Goal: Transaction & Acquisition: Purchase product/service

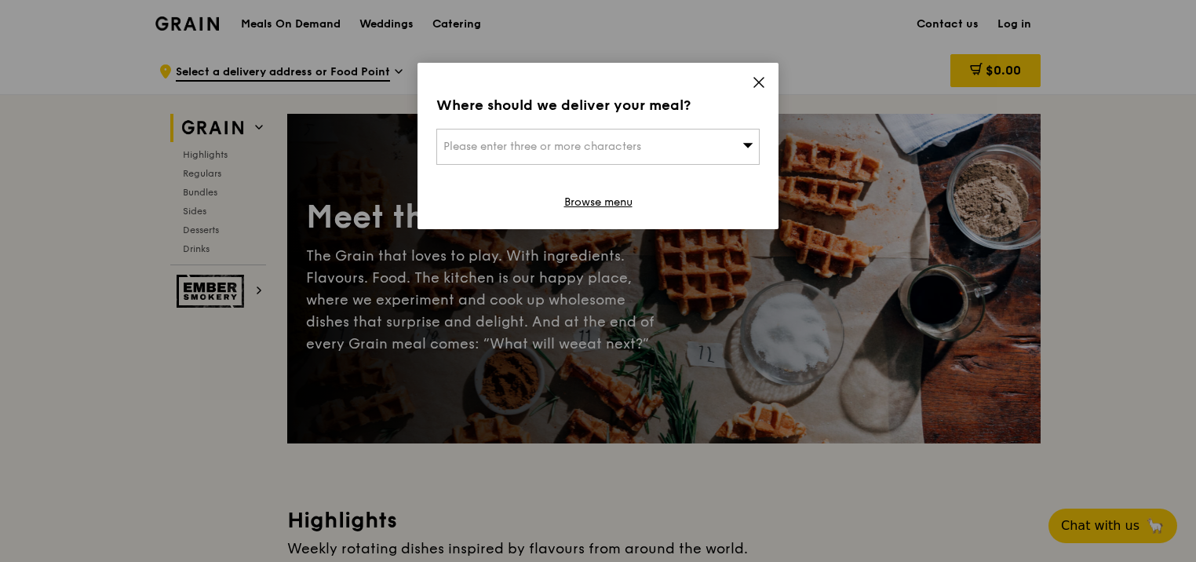
click at [692, 148] on div "Please enter three or more characters" at bounding box center [597, 147] width 323 height 36
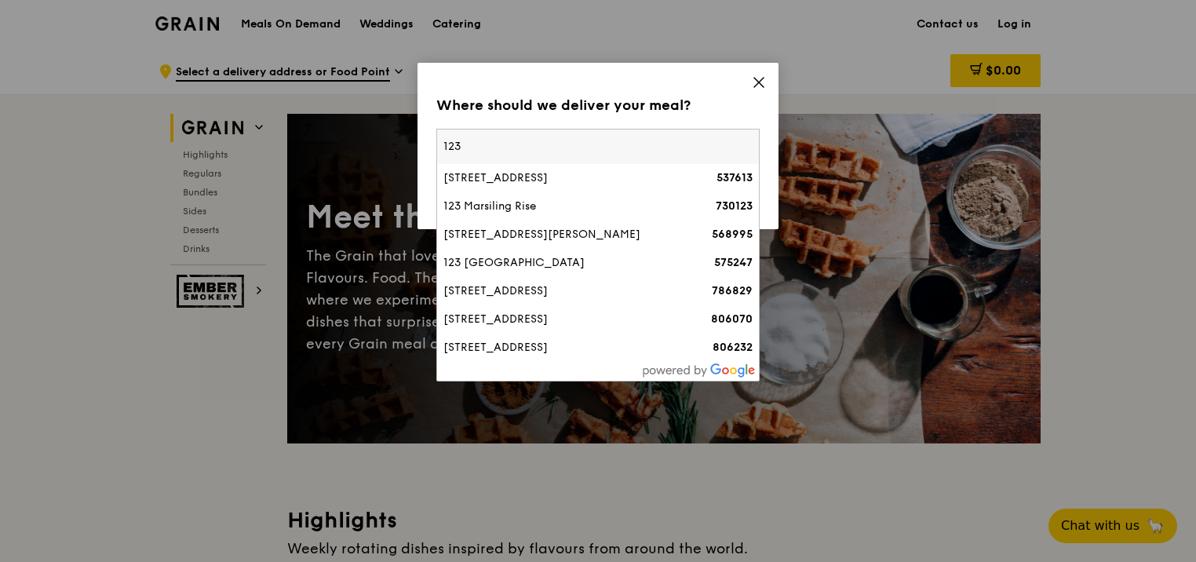
type input "123"
click at [600, 85] on div "Where should we deliver your meal? Please enter three or more characters 123 12…" at bounding box center [598, 146] width 361 height 166
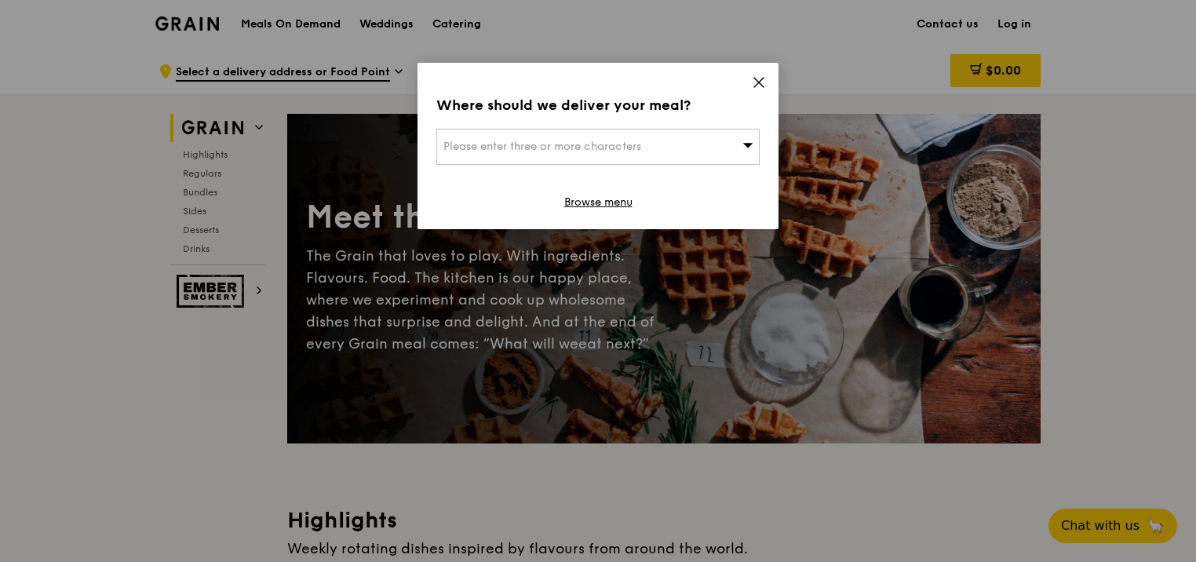
click at [527, 148] on span "Please enter three or more characters" at bounding box center [543, 146] width 198 height 13
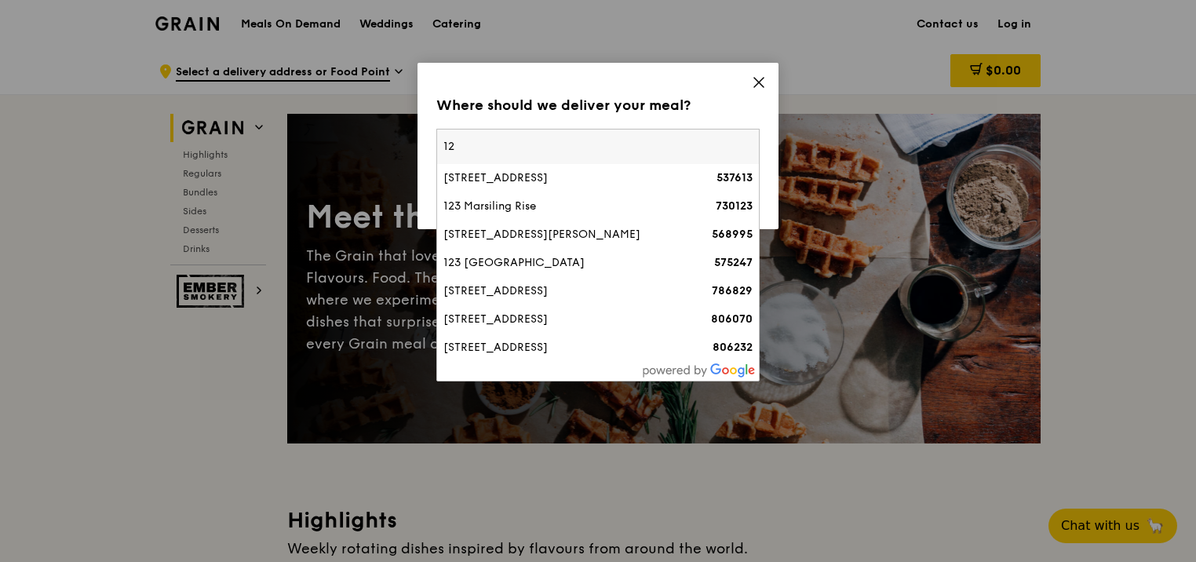
type input "1"
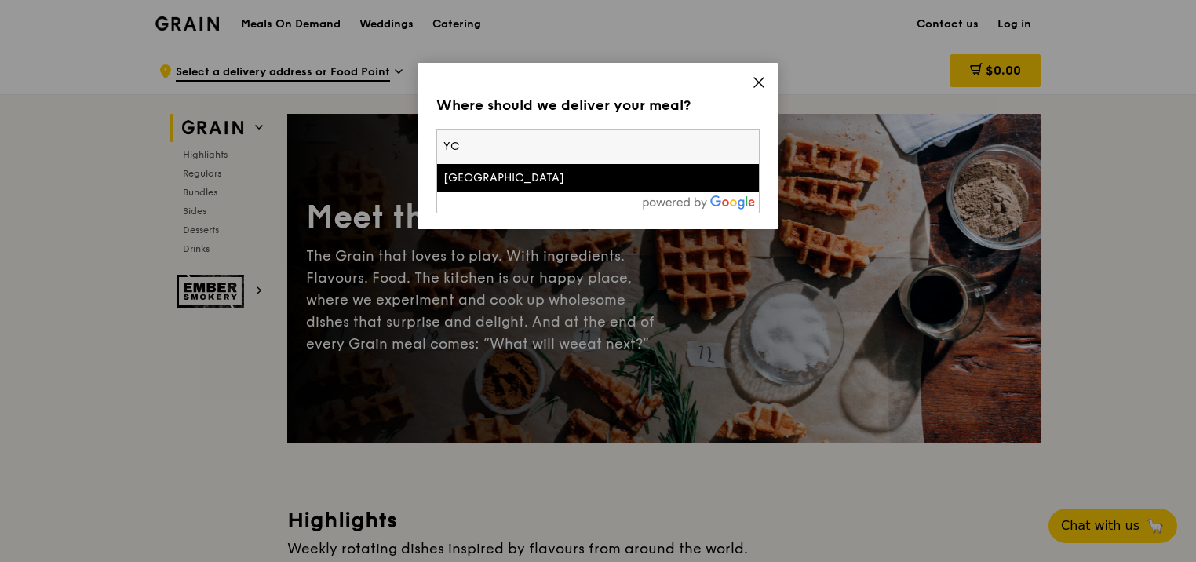
type input "Y"
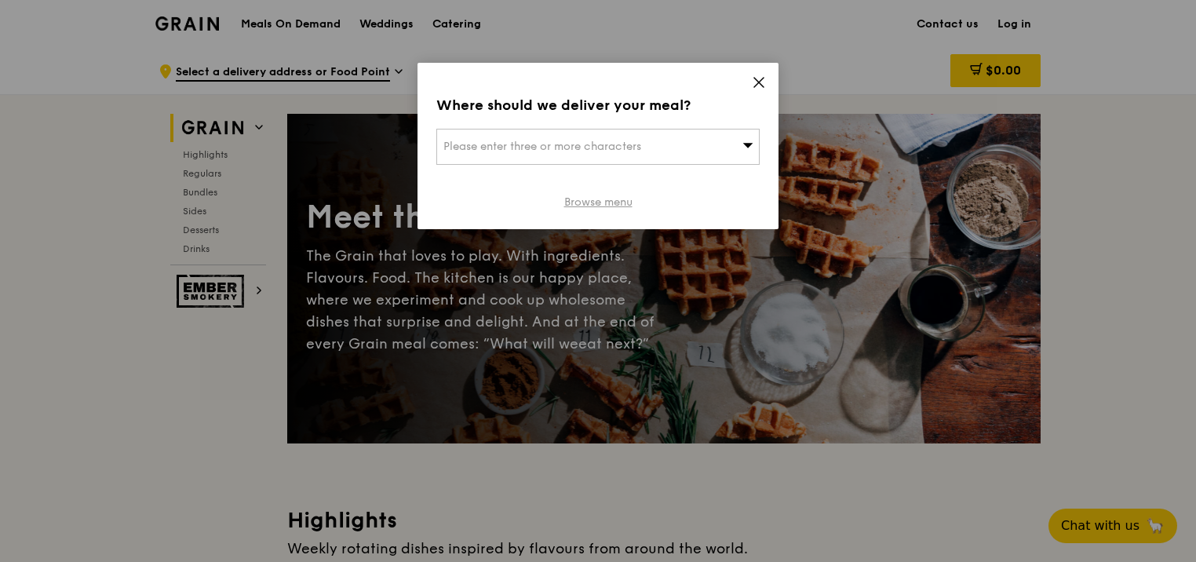
click at [595, 203] on link "Browse menu" at bounding box center [598, 203] width 68 height 16
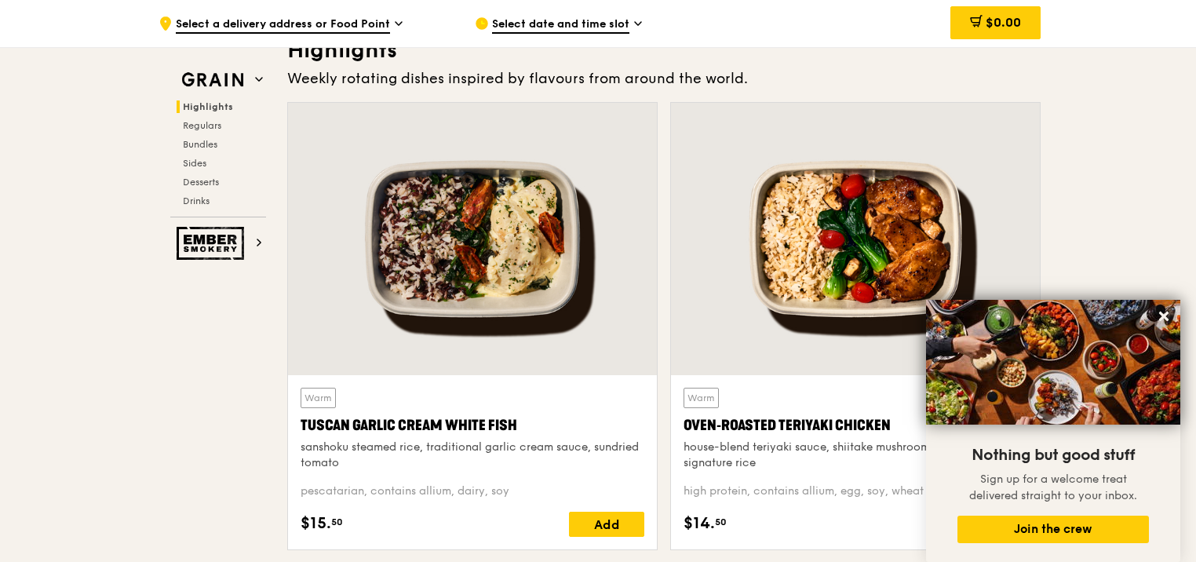
scroll to position [471, 0]
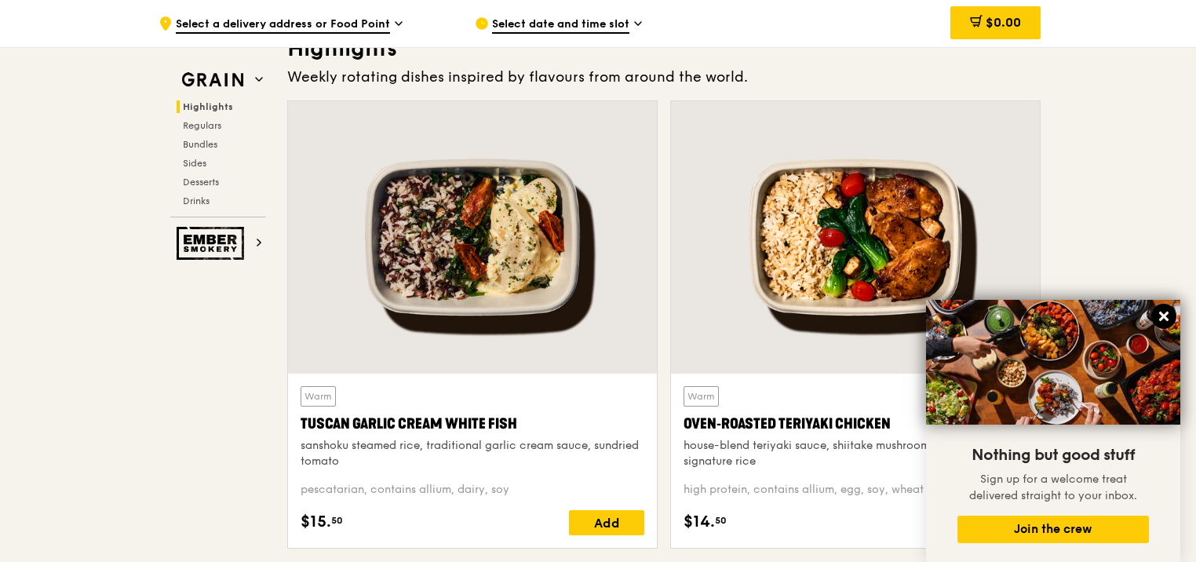
click at [1165, 318] on icon at bounding box center [1163, 316] width 9 height 9
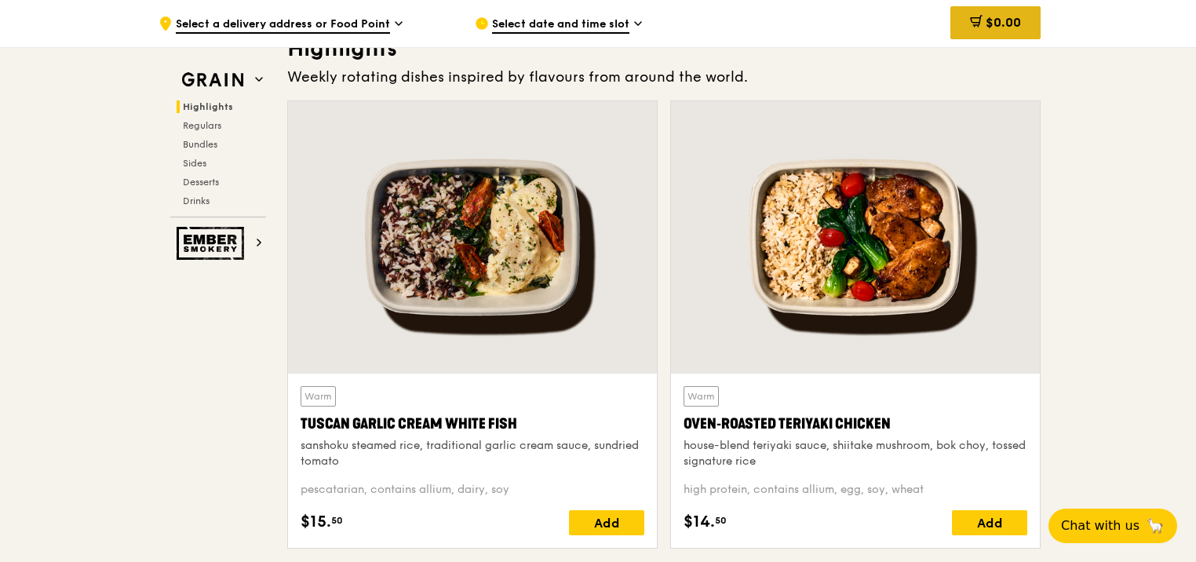
click at [994, 29] on span "$0.00" at bounding box center [1003, 22] width 35 height 15
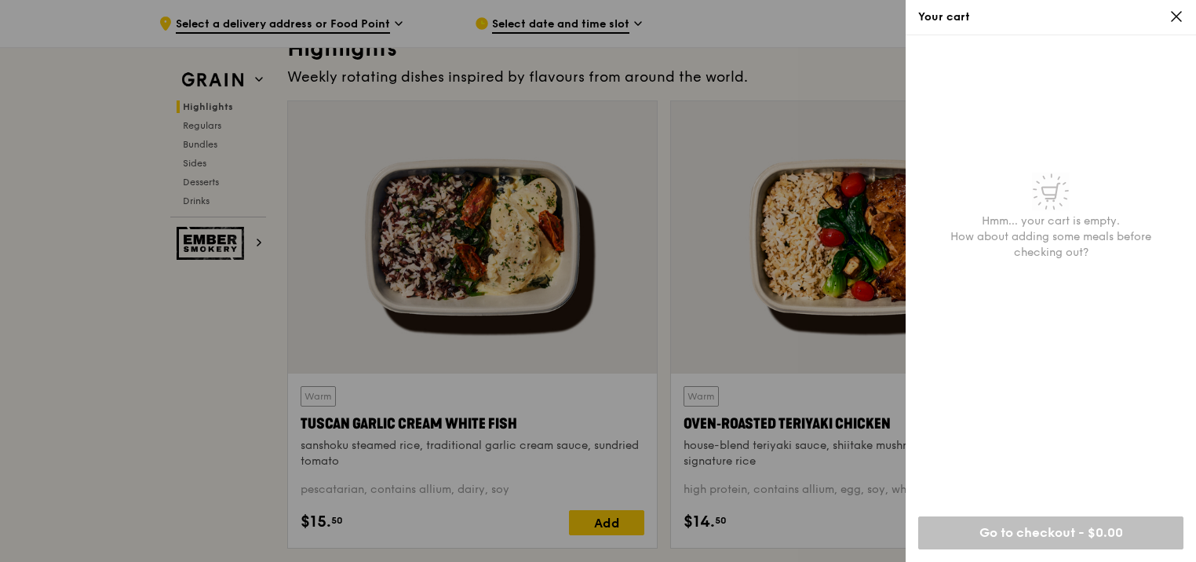
click at [717, 130] on div at bounding box center [598, 281] width 1196 height 562
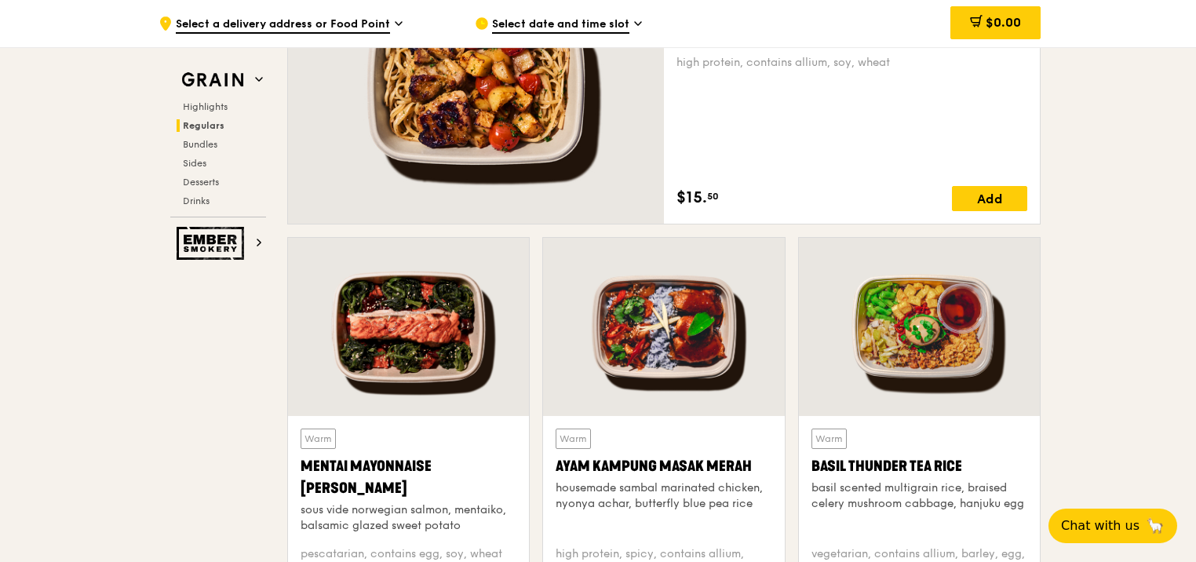
scroll to position [1334, 0]
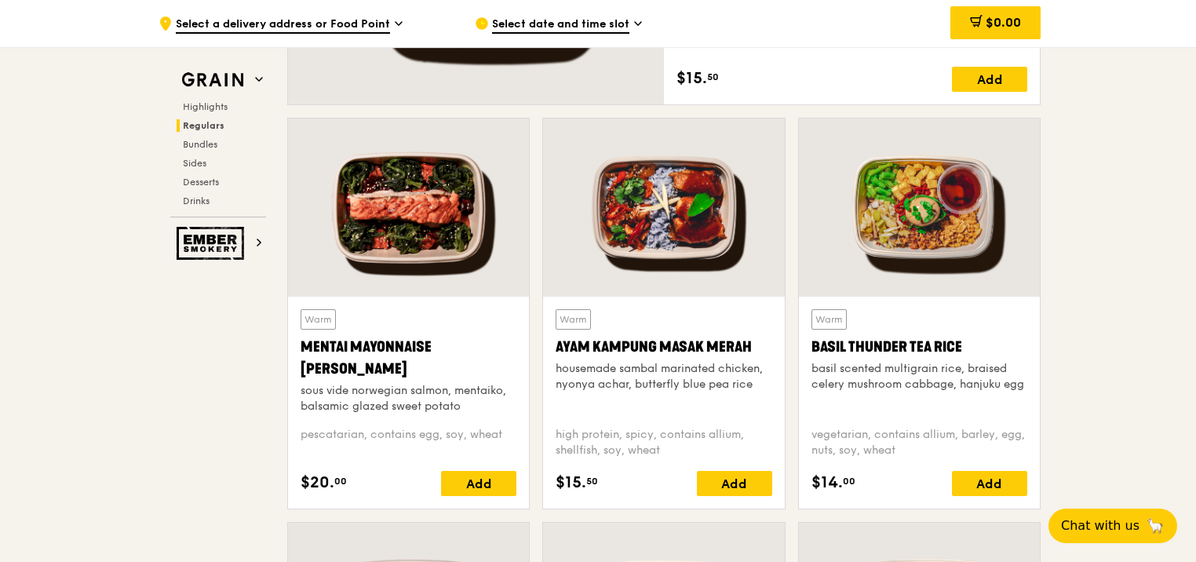
drag, startPoint x: 697, startPoint y: 374, endPoint x: 644, endPoint y: 387, distance: 54.3
click at [644, 387] on div "housemade sambal marinated chicken, nyonya achar, butterfly blue pea rice" at bounding box center [664, 376] width 216 height 31
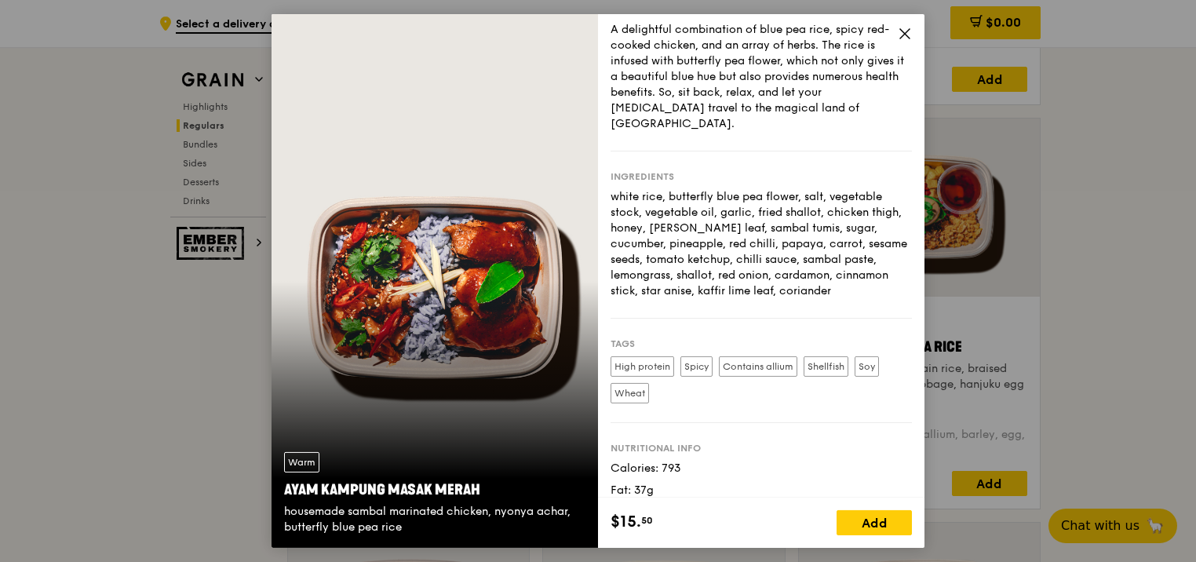
scroll to position [84, 0]
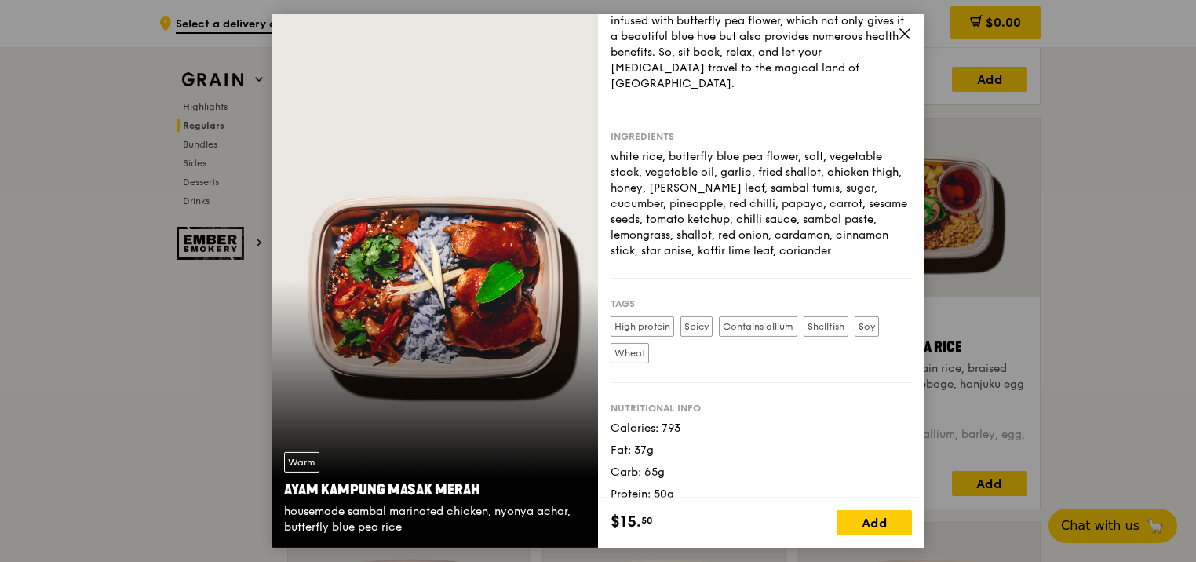
click at [901, 36] on icon at bounding box center [904, 33] width 9 height 9
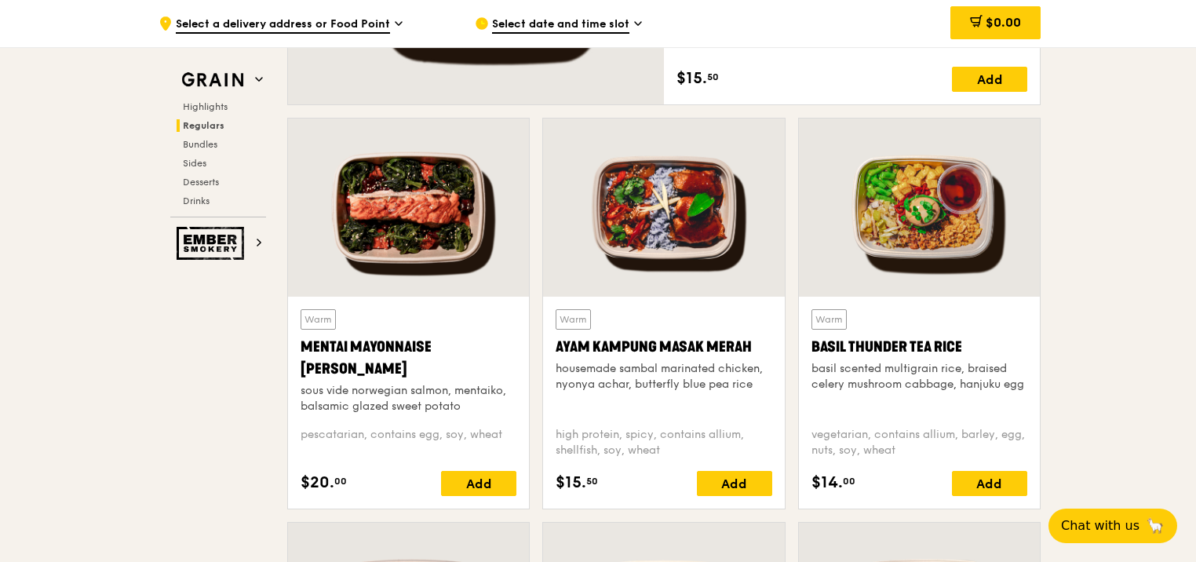
click at [877, 350] on div "Basil Thunder Tea Rice" at bounding box center [920, 347] width 216 height 22
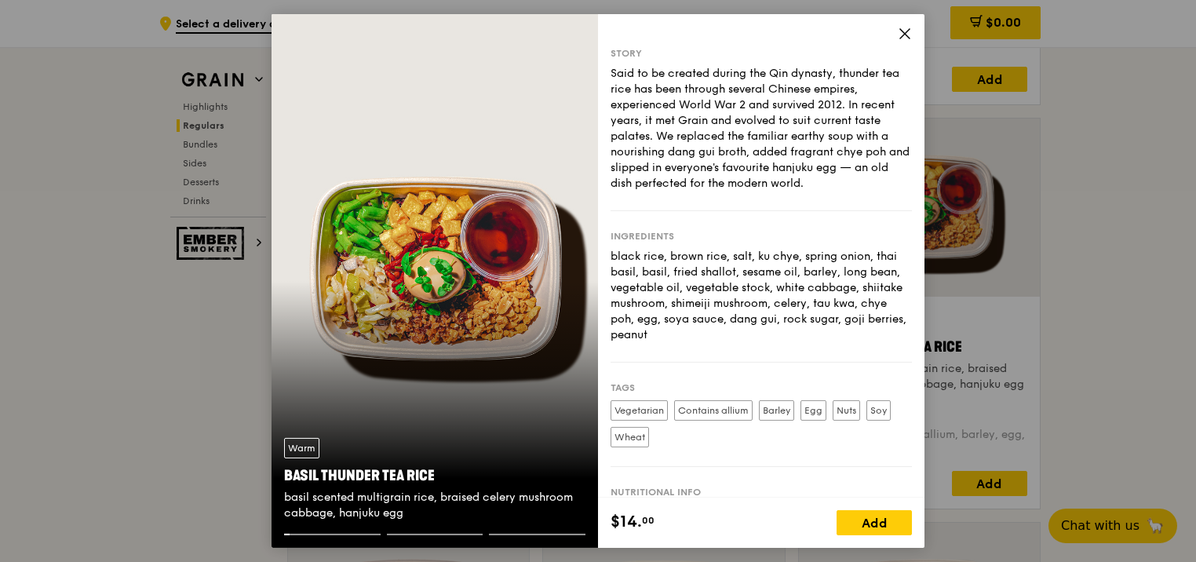
click at [911, 35] on icon at bounding box center [905, 34] width 14 height 14
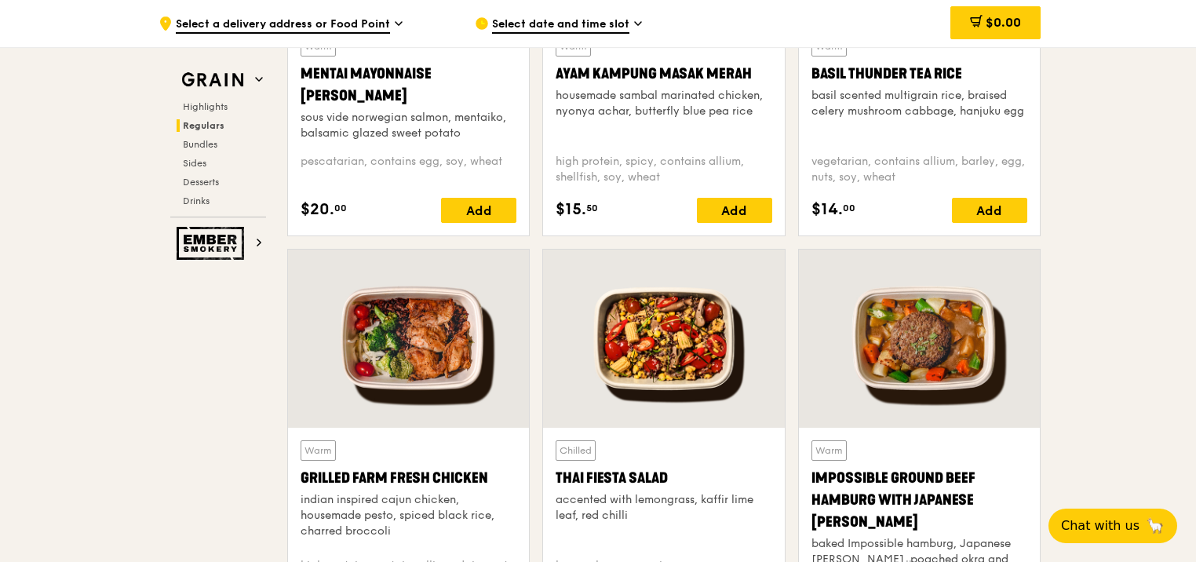
scroll to position [1570, 0]
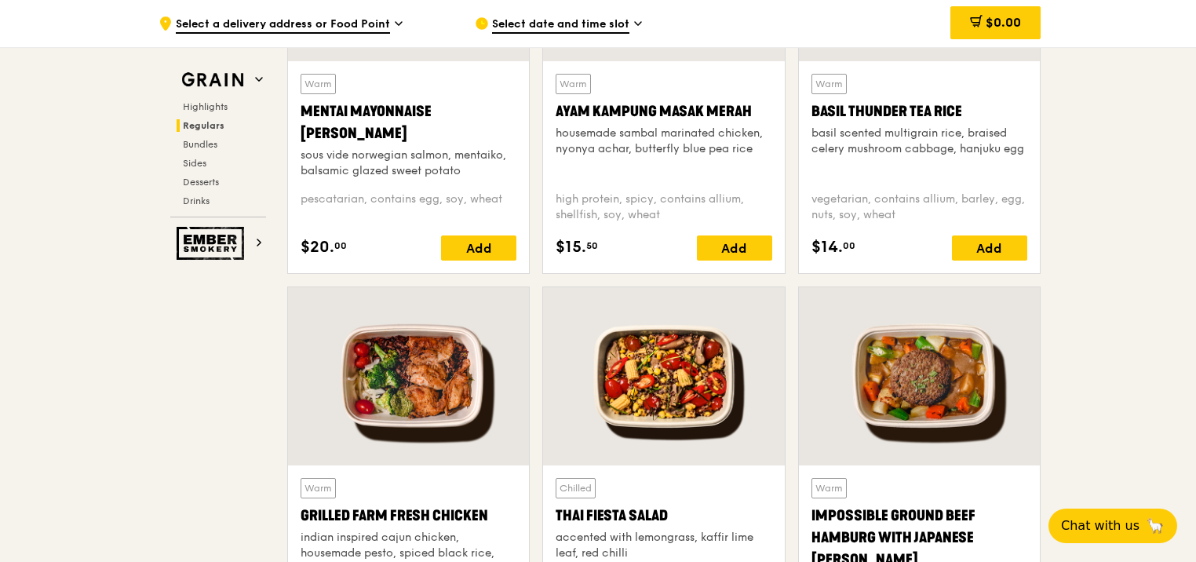
click at [940, 136] on div "basil scented multigrain rice, braised celery mushroom cabbage, hanjuku egg" at bounding box center [920, 141] width 216 height 31
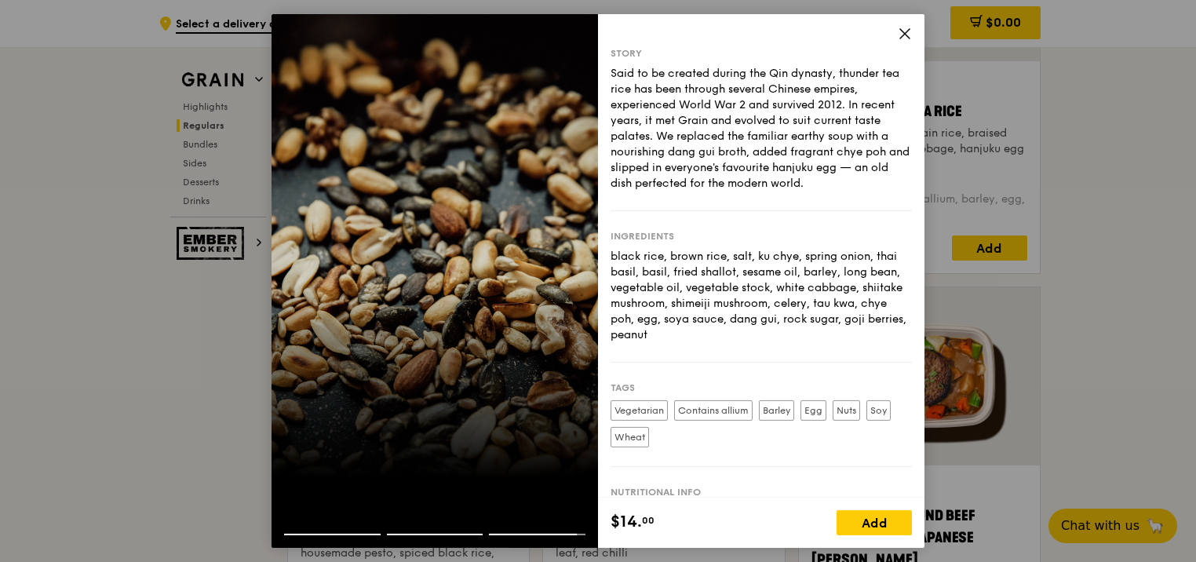
click at [901, 38] on icon at bounding box center [904, 33] width 9 height 9
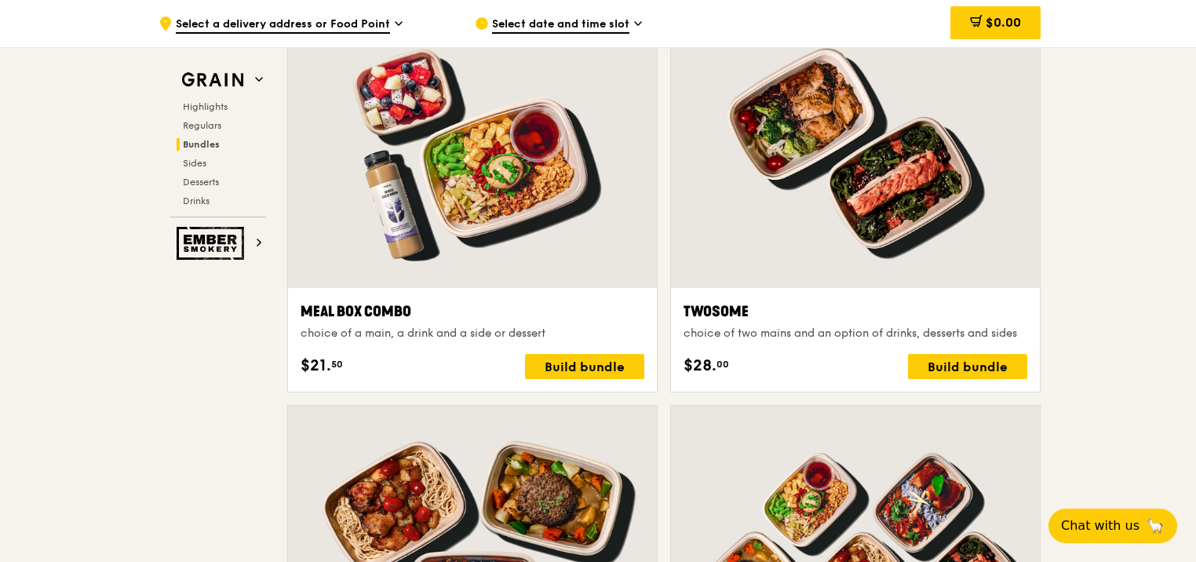
scroll to position [2590, 0]
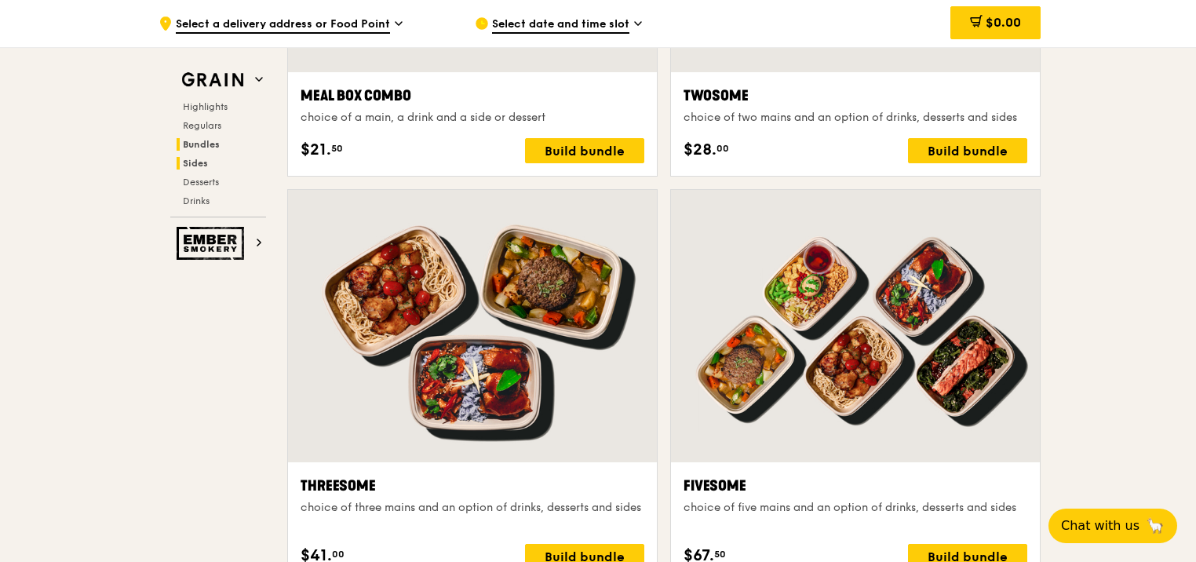
click at [192, 158] on span "Sides" at bounding box center [195, 163] width 25 height 11
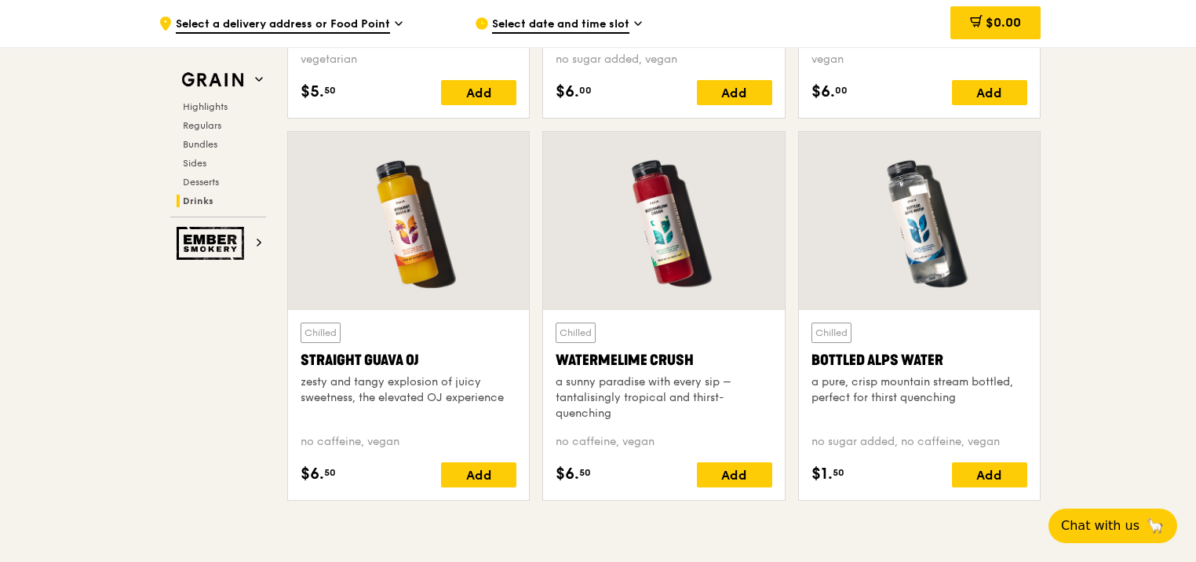
scroll to position [6164, 0]
